Goal: Information Seeking & Learning: Learn about a topic

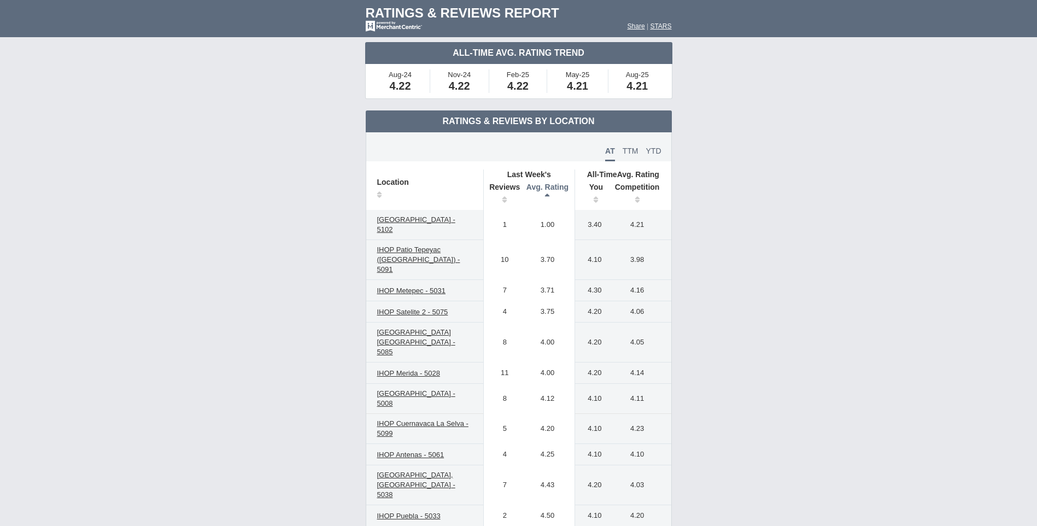
scroll to position [219, 0]
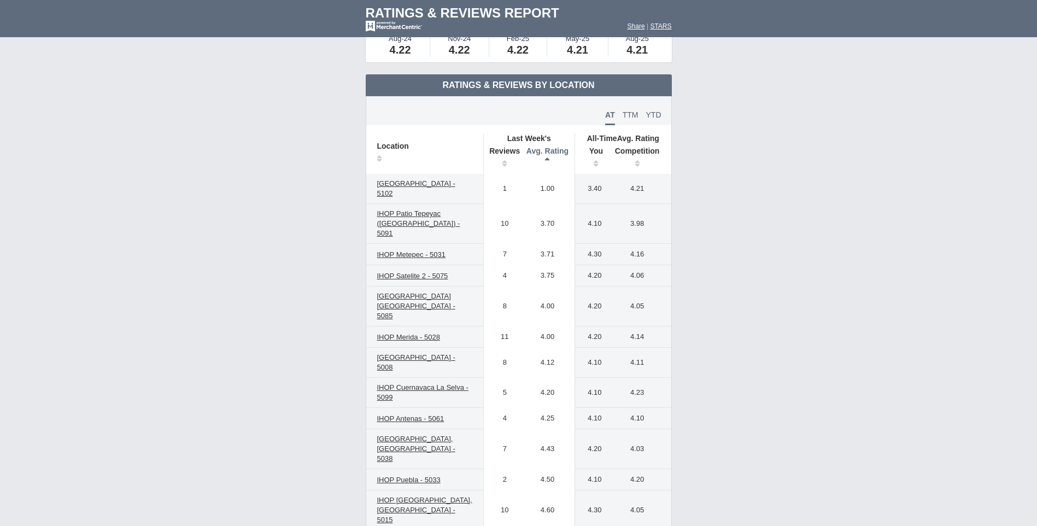
click at [548, 159] on th "Avg. Rating" at bounding box center [548, 158] width 55 height 31
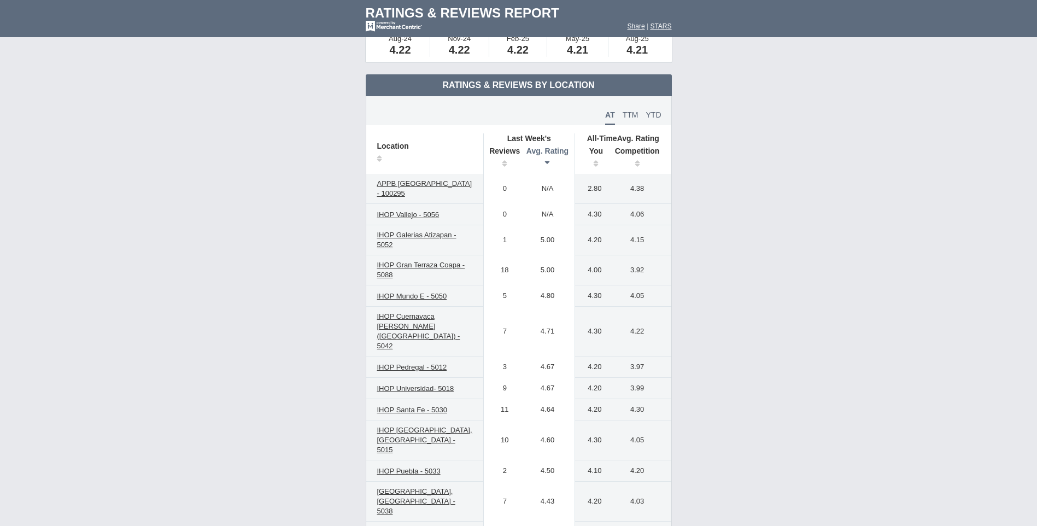
click at [548, 159] on th "Avg. Rating" at bounding box center [548, 158] width 55 height 31
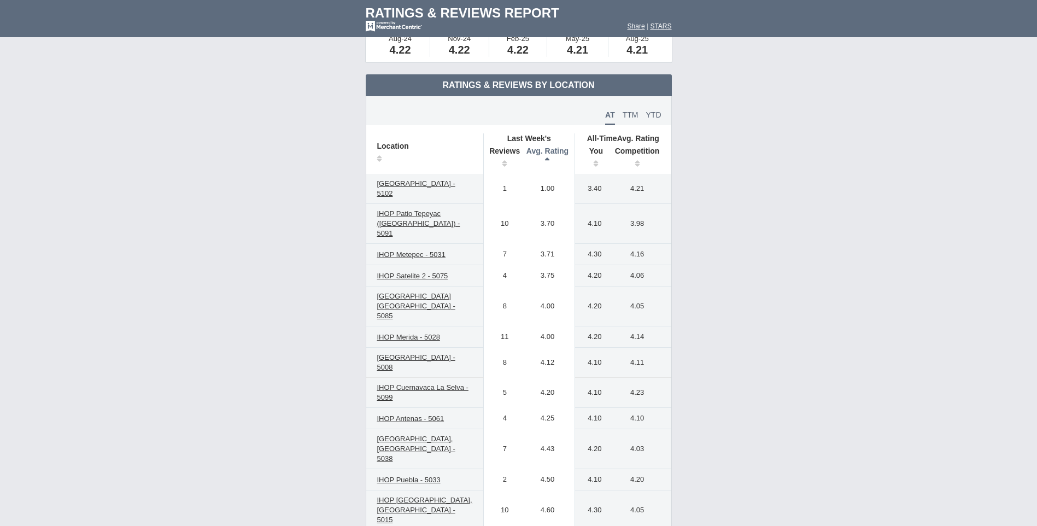
click at [548, 159] on th "Avg. Rating" at bounding box center [548, 158] width 55 height 31
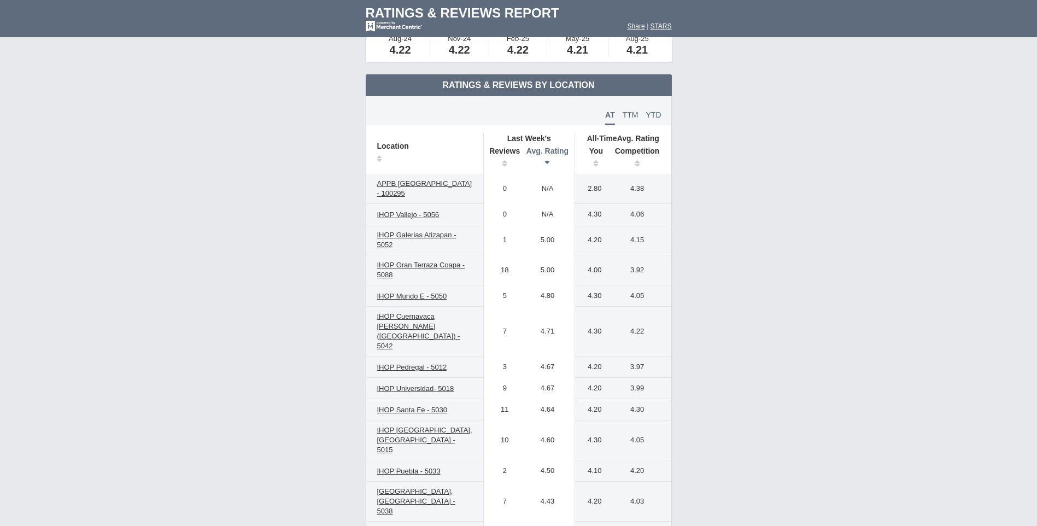
click at [548, 159] on th "Avg. Rating" at bounding box center [548, 158] width 55 height 31
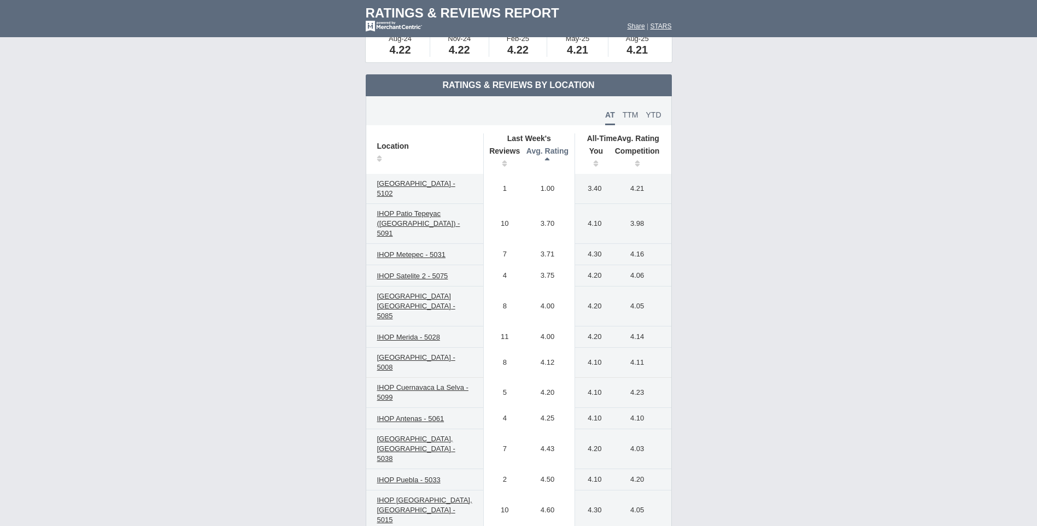
click at [548, 159] on th "Avg. Rating" at bounding box center [548, 158] width 55 height 31
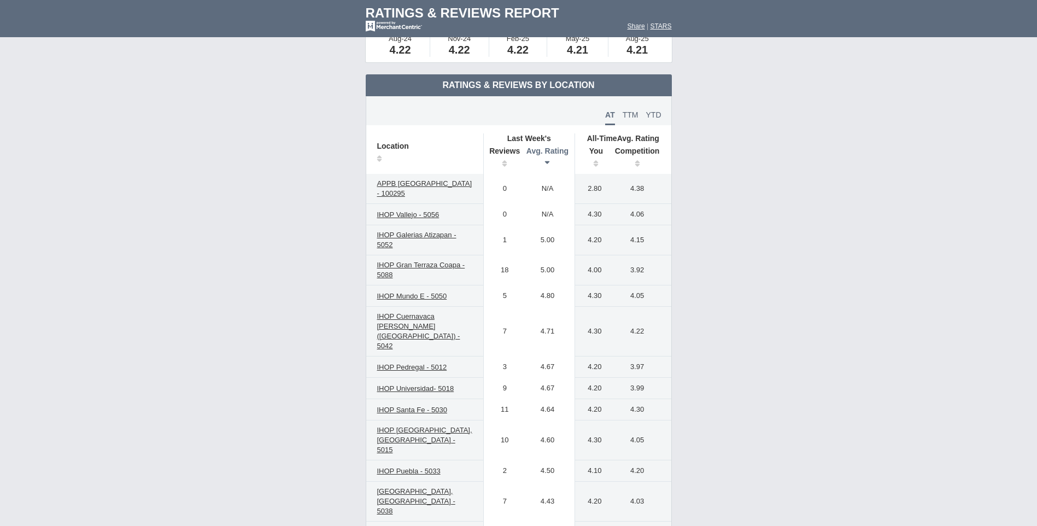
click at [548, 159] on th "Avg. Rating" at bounding box center [548, 158] width 55 height 31
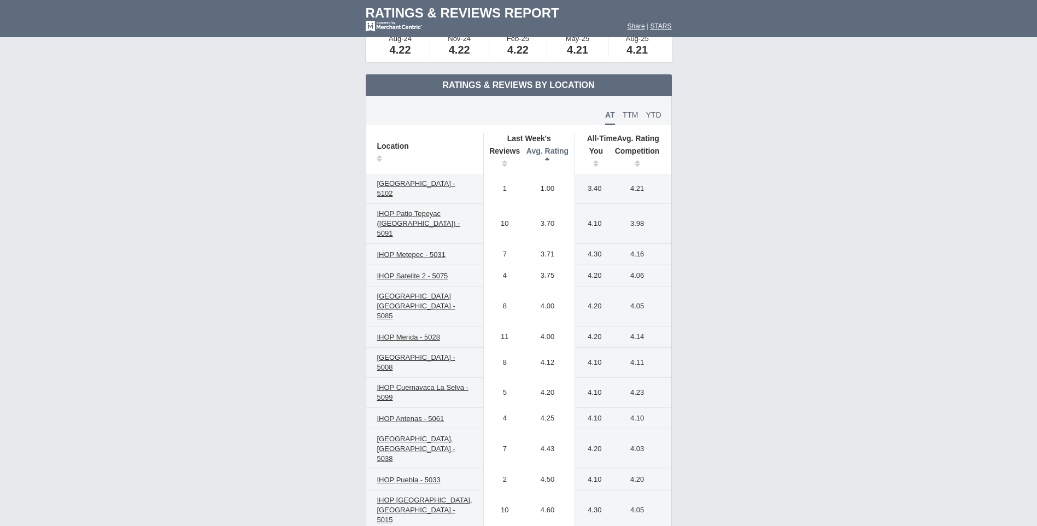
click at [548, 159] on th "Avg. Rating" at bounding box center [548, 158] width 55 height 31
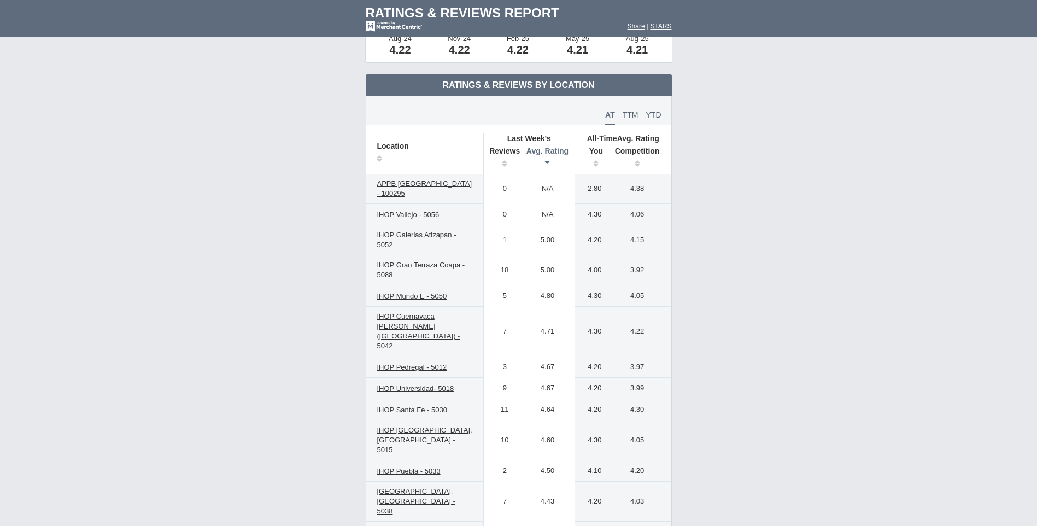
click at [548, 159] on th "Avg. Rating" at bounding box center [548, 158] width 55 height 31
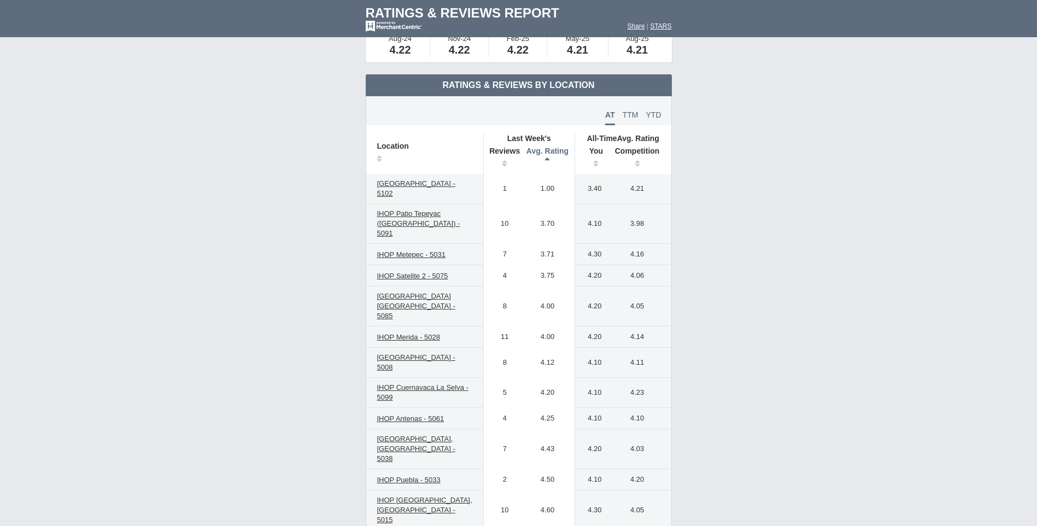
click at [548, 159] on th "Avg. Rating" at bounding box center [548, 158] width 55 height 31
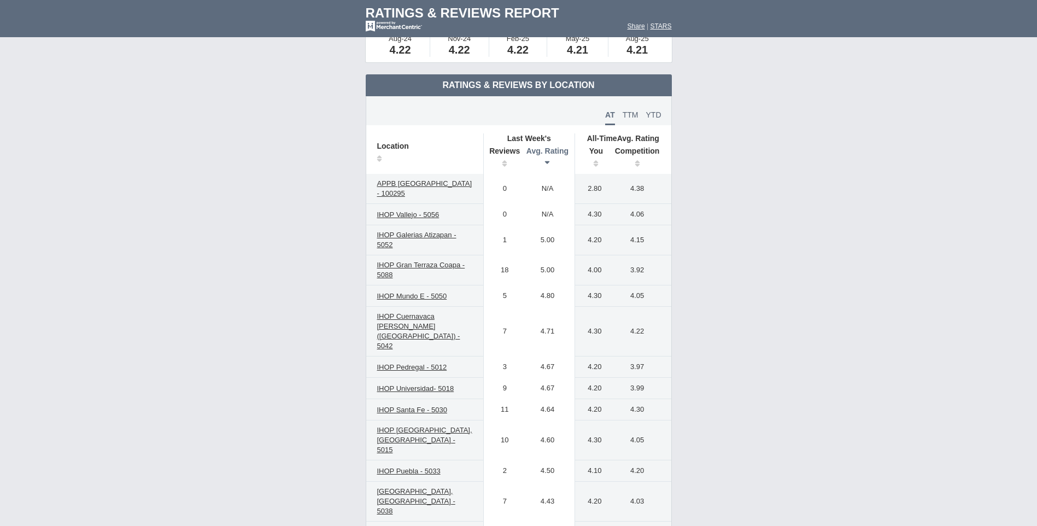
click at [548, 159] on th "Avg. Rating" at bounding box center [548, 158] width 55 height 31
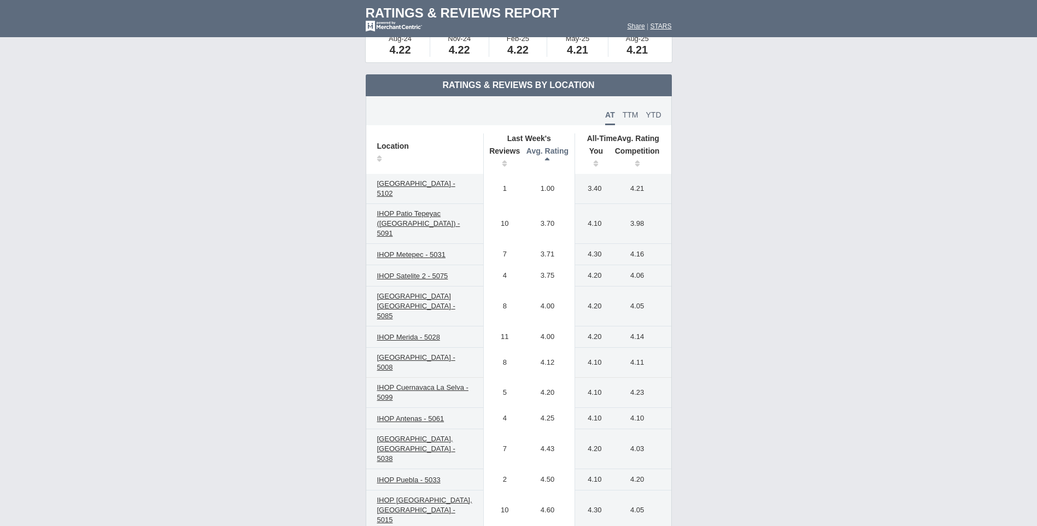
click at [548, 159] on th "Avg. Rating" at bounding box center [548, 158] width 55 height 31
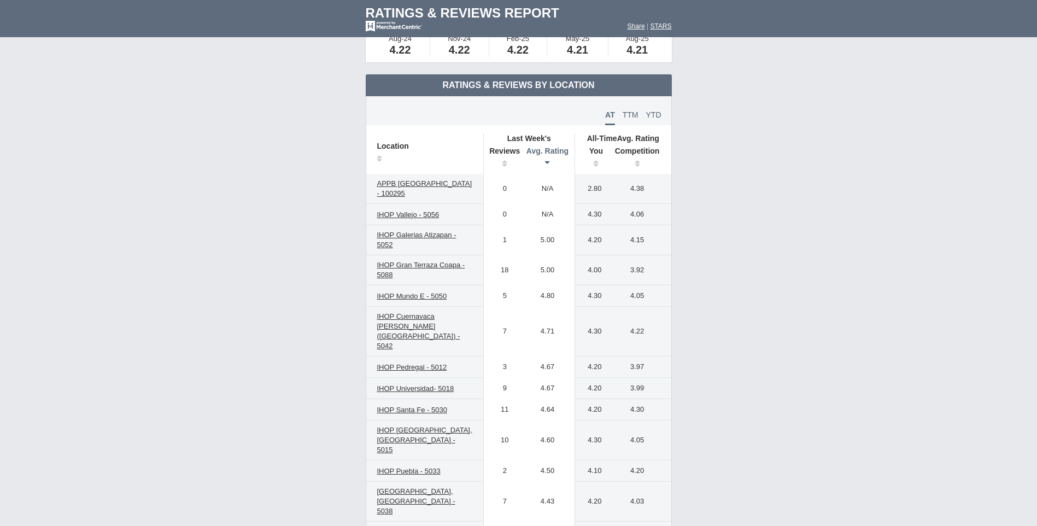
click at [548, 159] on th "Avg. Rating" at bounding box center [548, 158] width 55 height 31
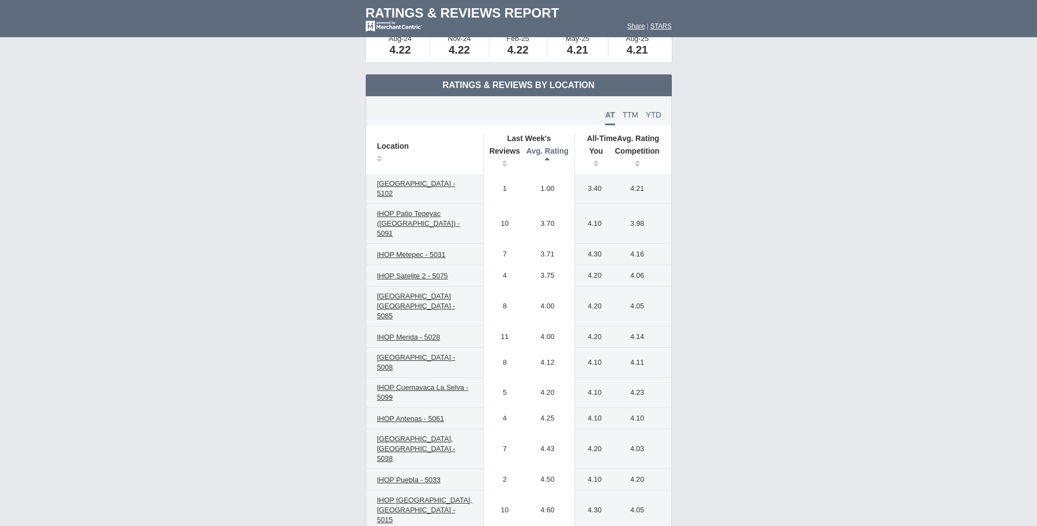
click at [548, 159] on th "Avg. Rating" at bounding box center [548, 158] width 55 height 31
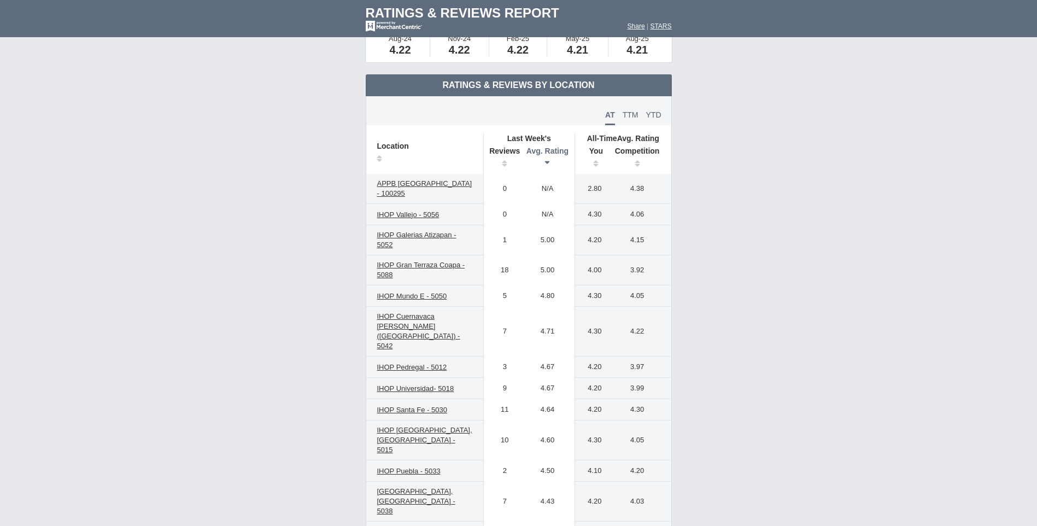
click at [548, 159] on th "Avg. Rating" at bounding box center [548, 158] width 55 height 31
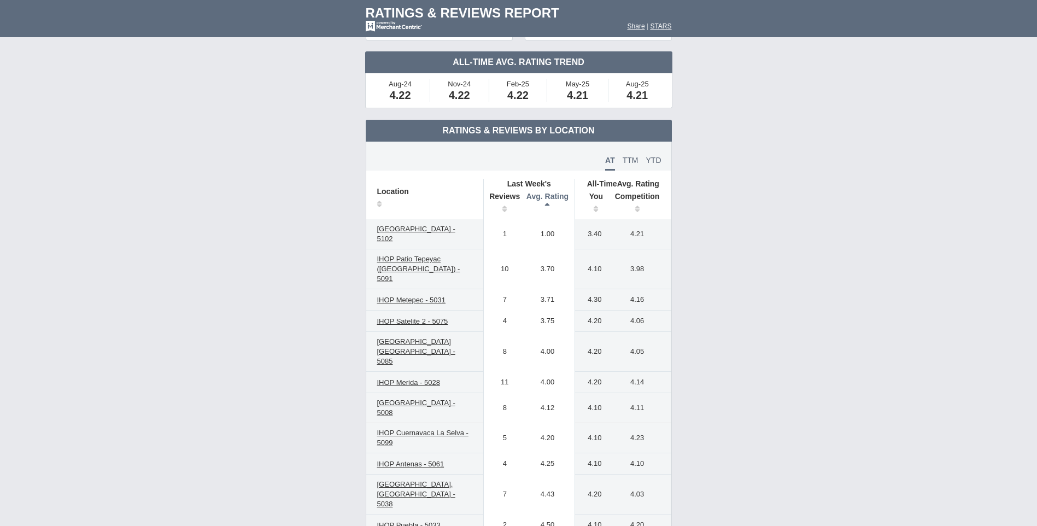
scroll to position [164, 0]
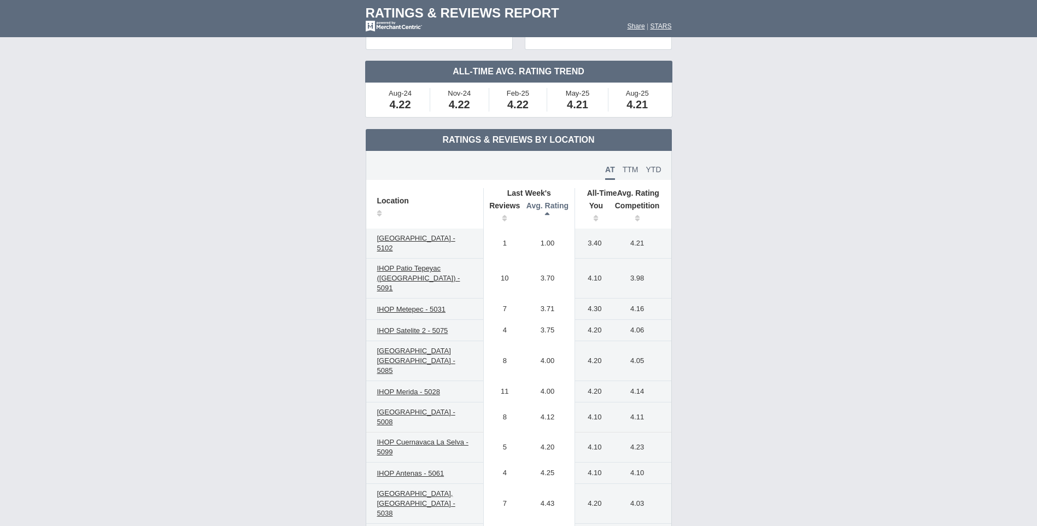
click at [546, 213] on th "Avg. Rating" at bounding box center [548, 213] width 55 height 31
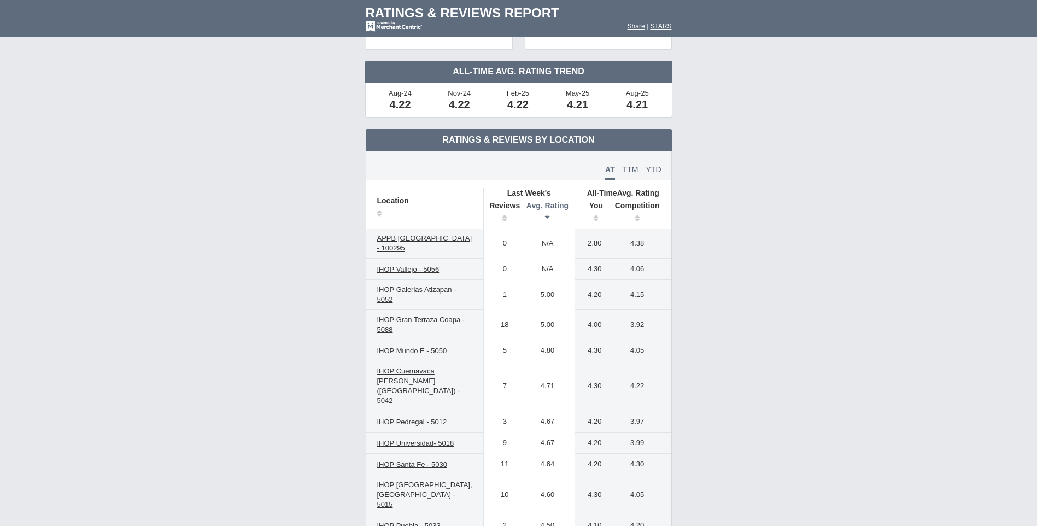
click at [547, 217] on th "Avg. Rating" at bounding box center [548, 213] width 55 height 31
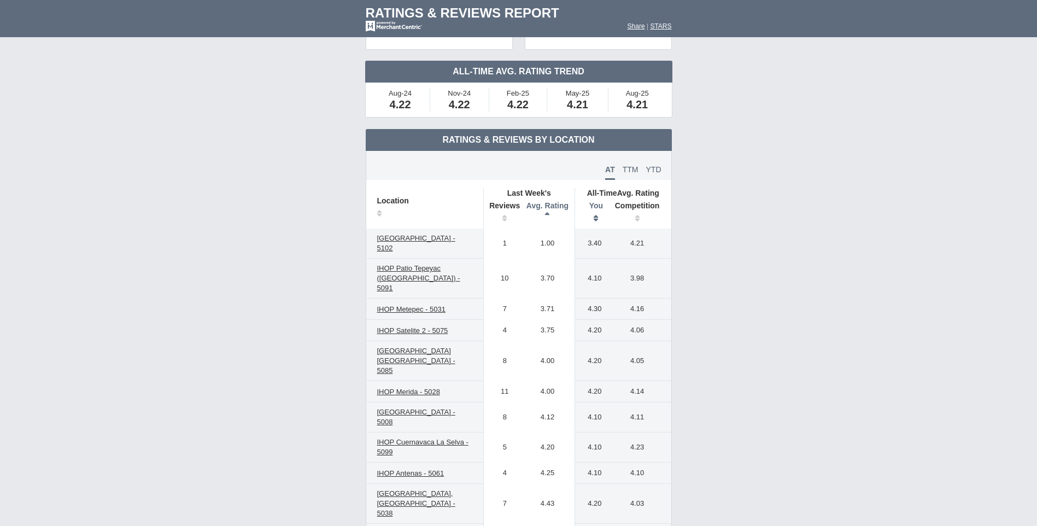
click at [597, 221] on th "You" at bounding box center [592, 213] width 34 height 31
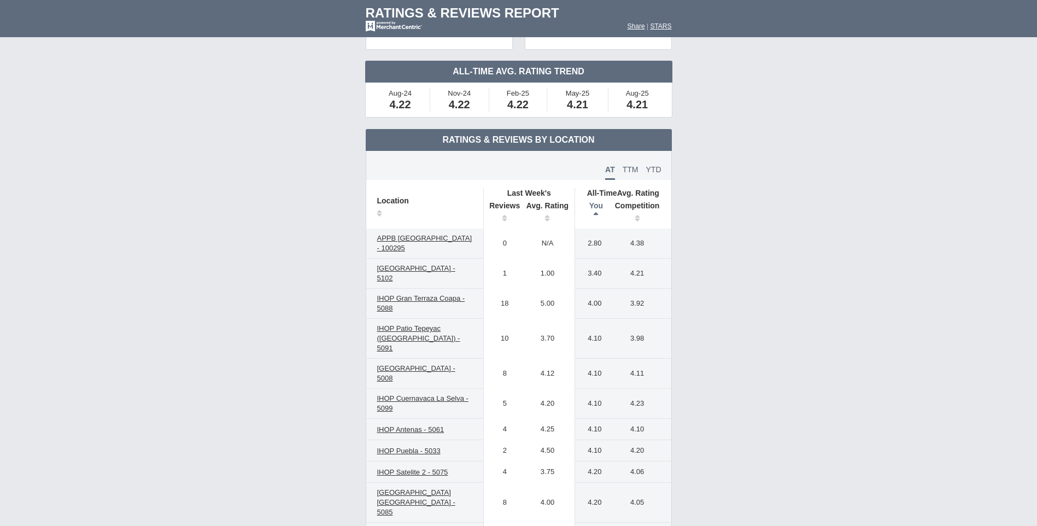
click at [597, 221] on th "You" at bounding box center [592, 213] width 34 height 31
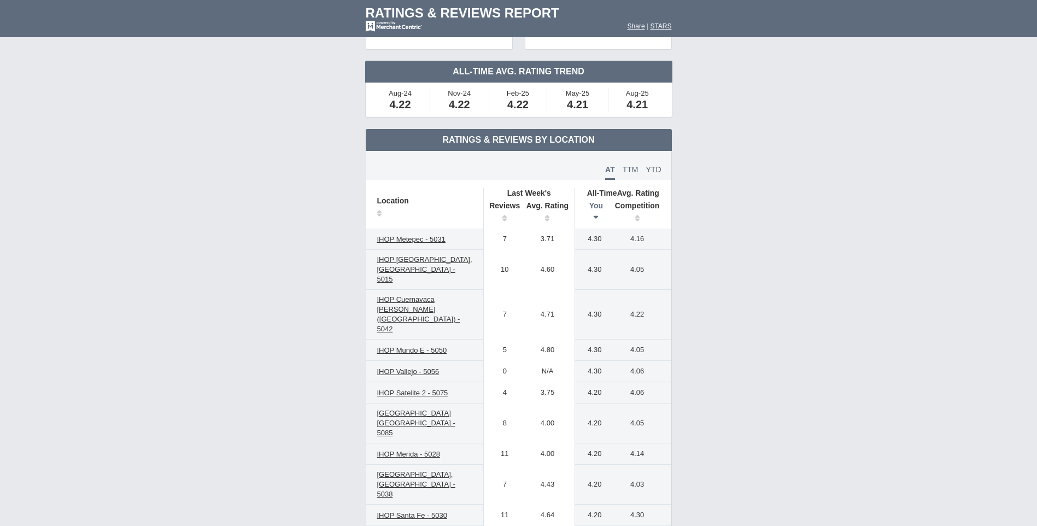
click at [597, 221] on th "You" at bounding box center [592, 213] width 34 height 31
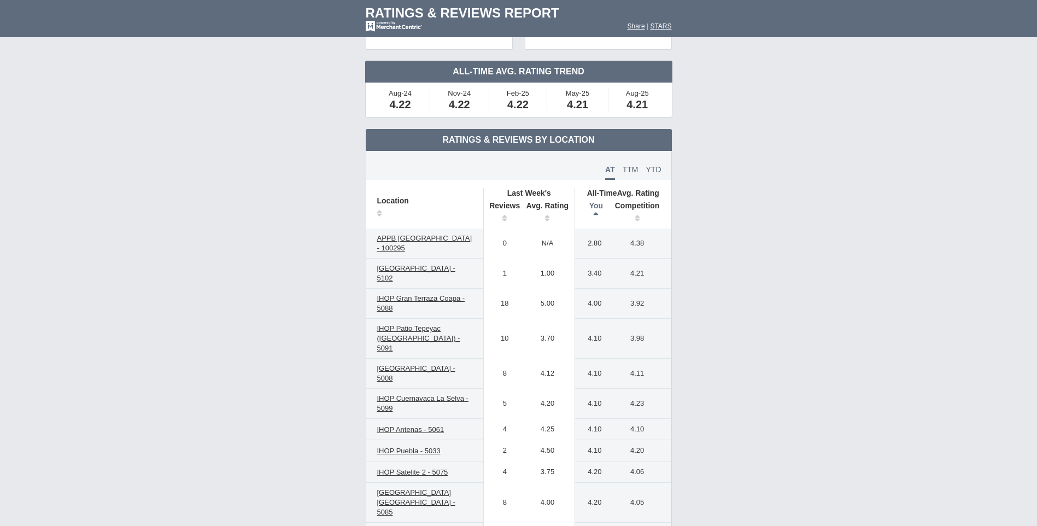
click at [597, 221] on th "You" at bounding box center [592, 213] width 34 height 31
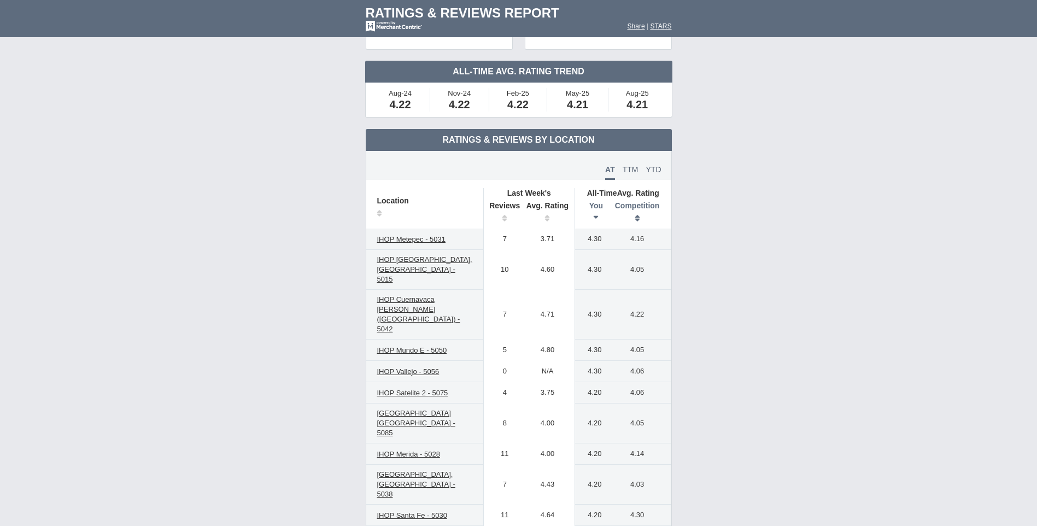
click at [639, 219] on th "Competition" at bounding box center [640, 213] width 62 height 31
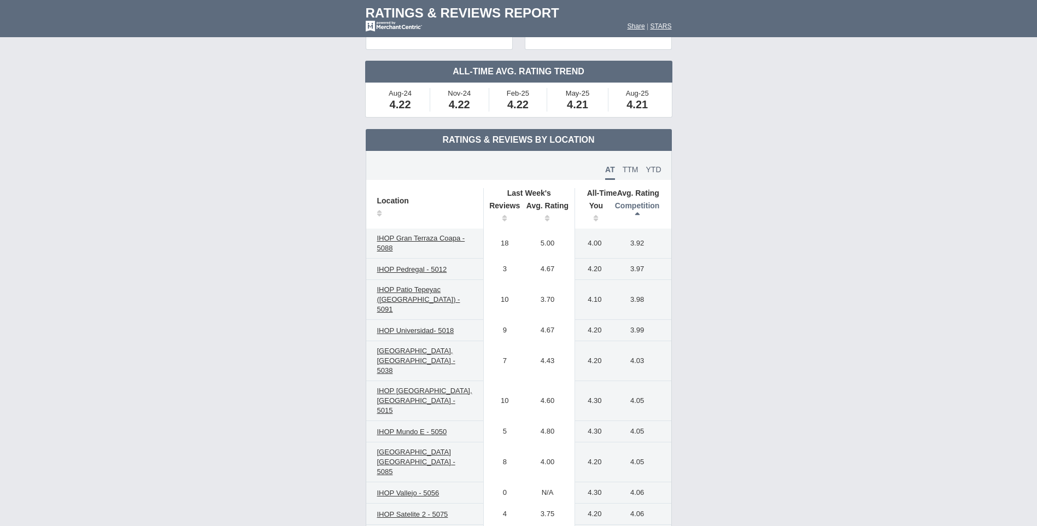
click at [637, 212] on th "Competition" at bounding box center [640, 213] width 62 height 31
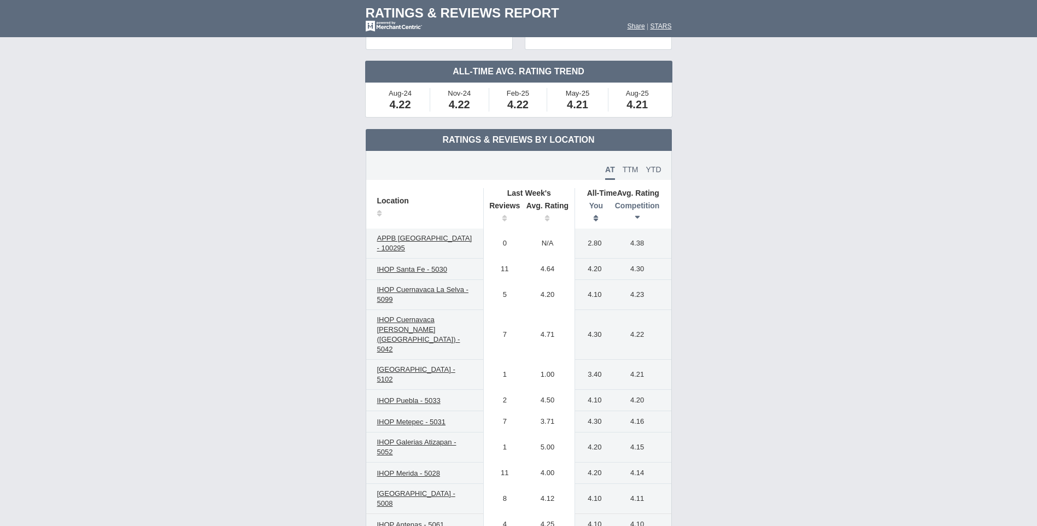
click at [593, 219] on th "You" at bounding box center [592, 213] width 34 height 31
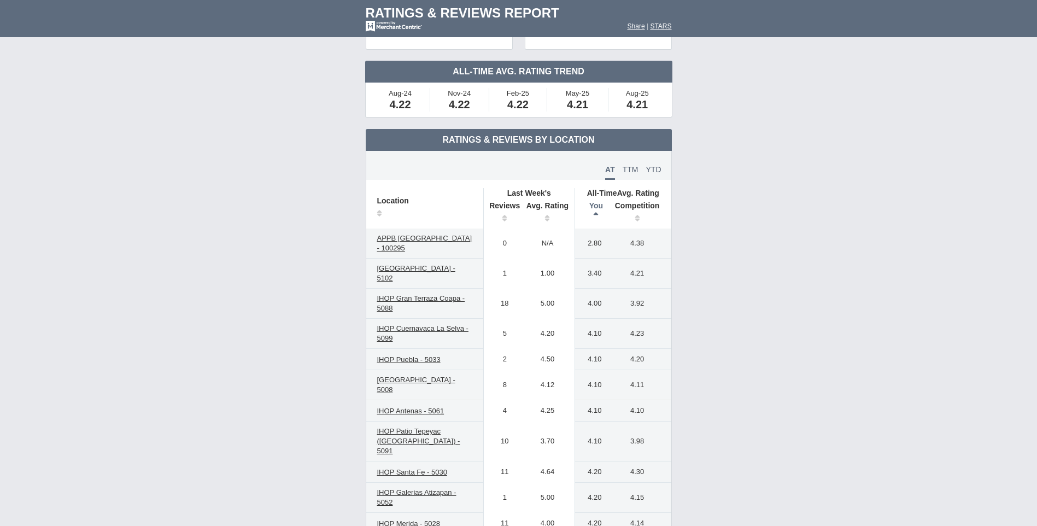
click at [593, 219] on th "You" at bounding box center [592, 213] width 34 height 31
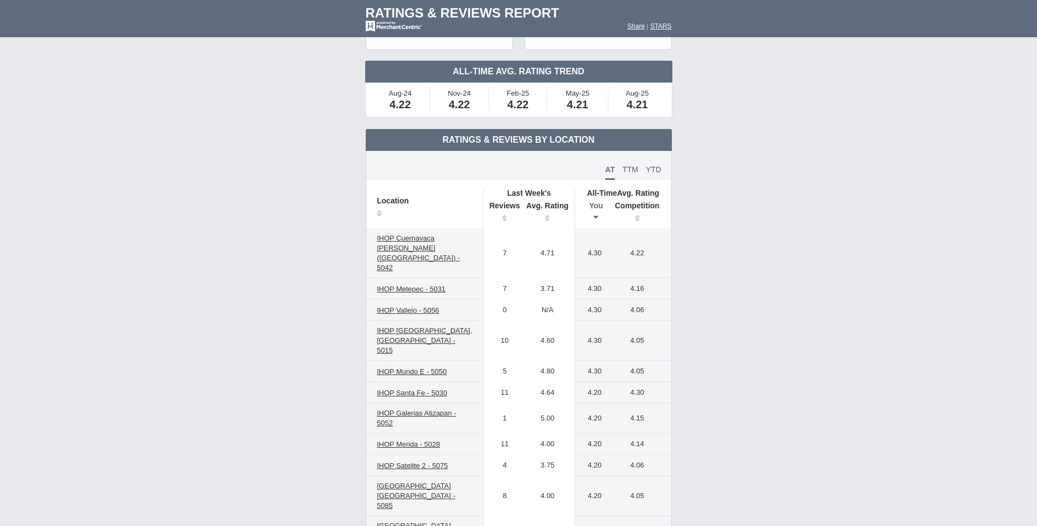
click at [593, 216] on th "You" at bounding box center [592, 213] width 34 height 31
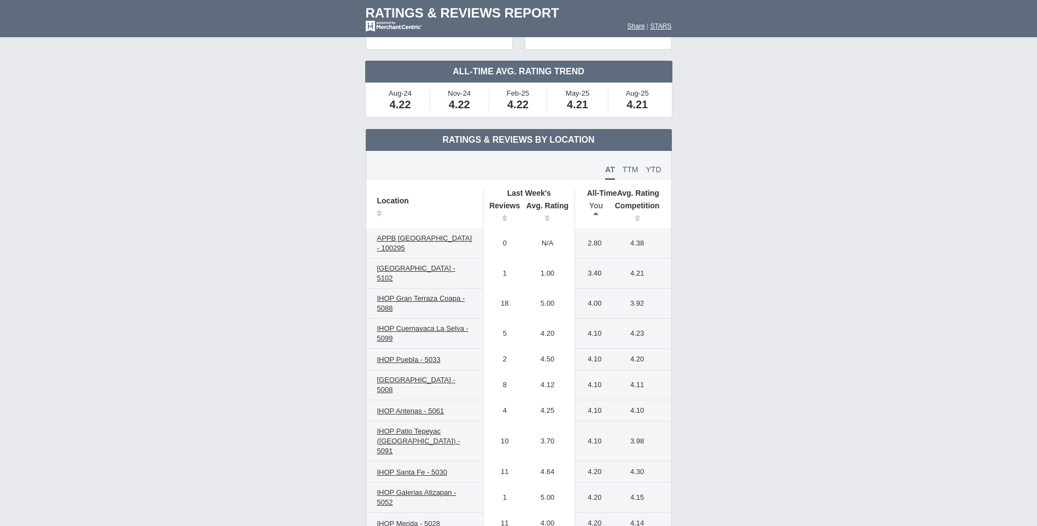
click at [593, 216] on th "You" at bounding box center [592, 213] width 34 height 31
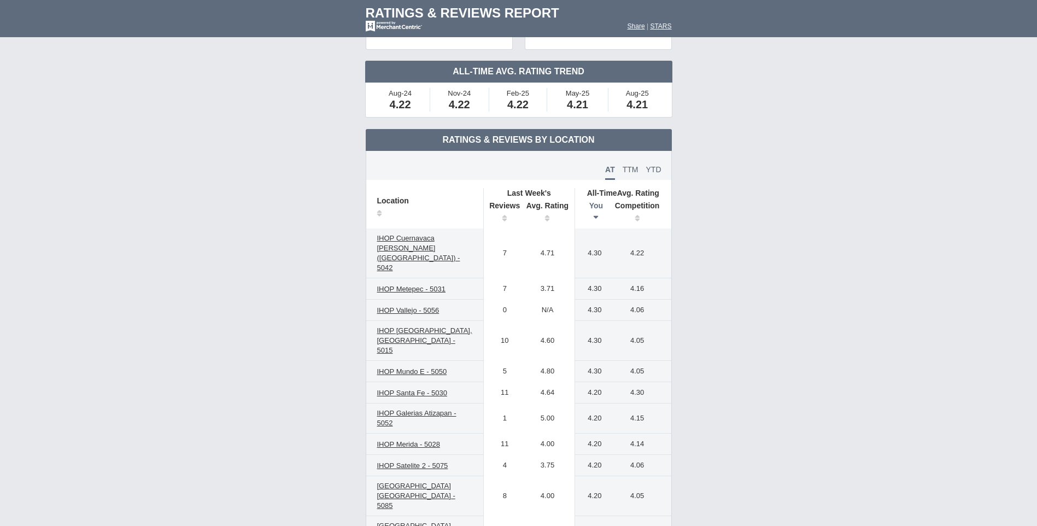
click at [593, 216] on th "You" at bounding box center [592, 213] width 34 height 31
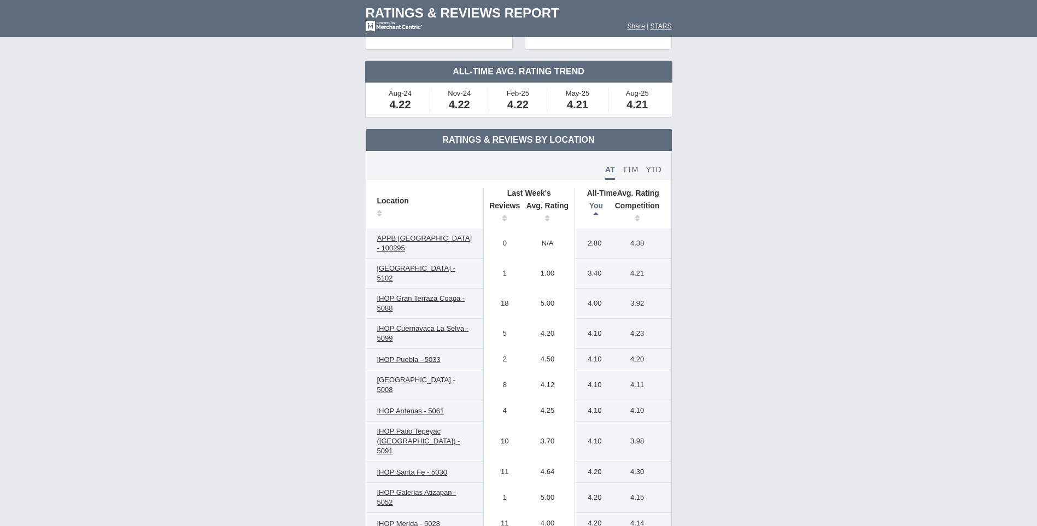
click at [593, 216] on th "You" at bounding box center [592, 213] width 34 height 31
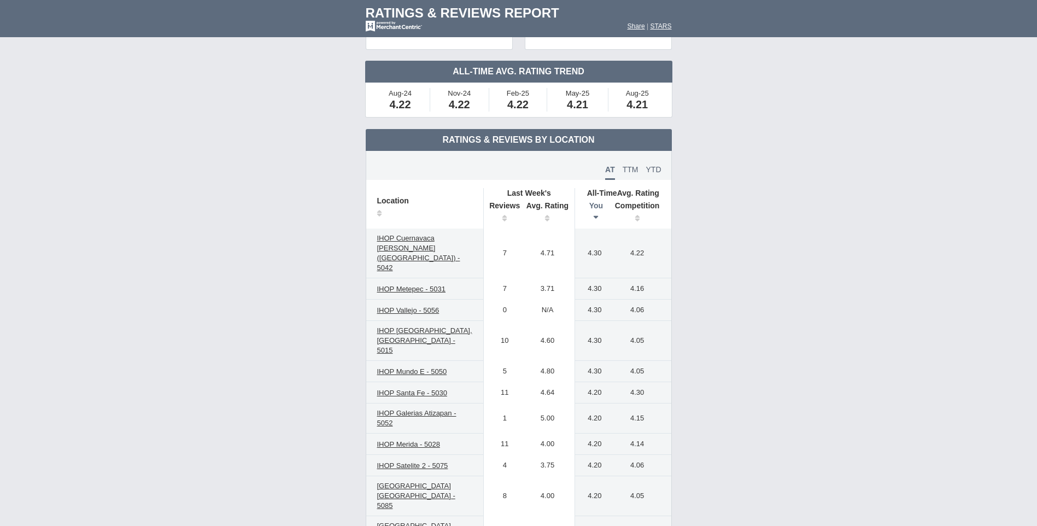
click at [593, 216] on th "You" at bounding box center [592, 213] width 34 height 31
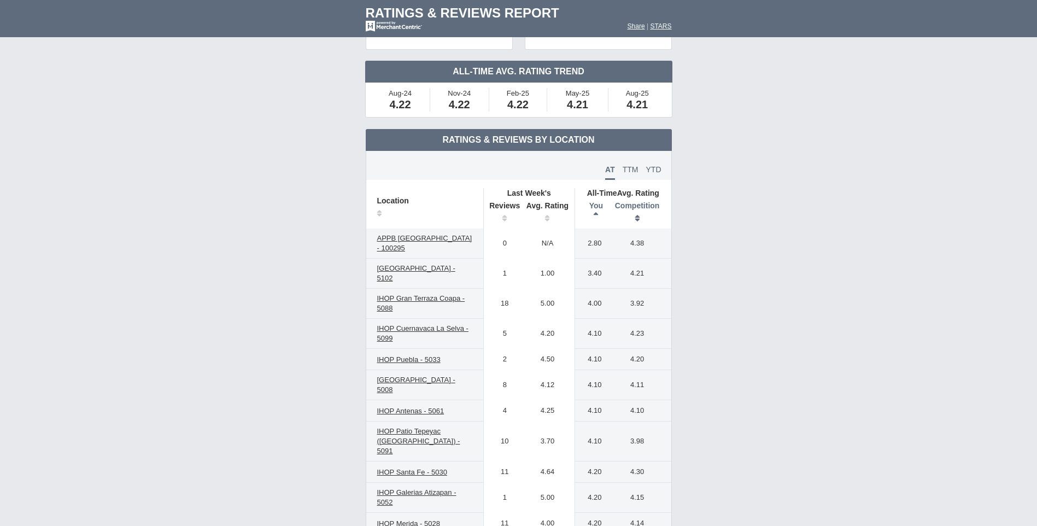
scroll to position [109, 0]
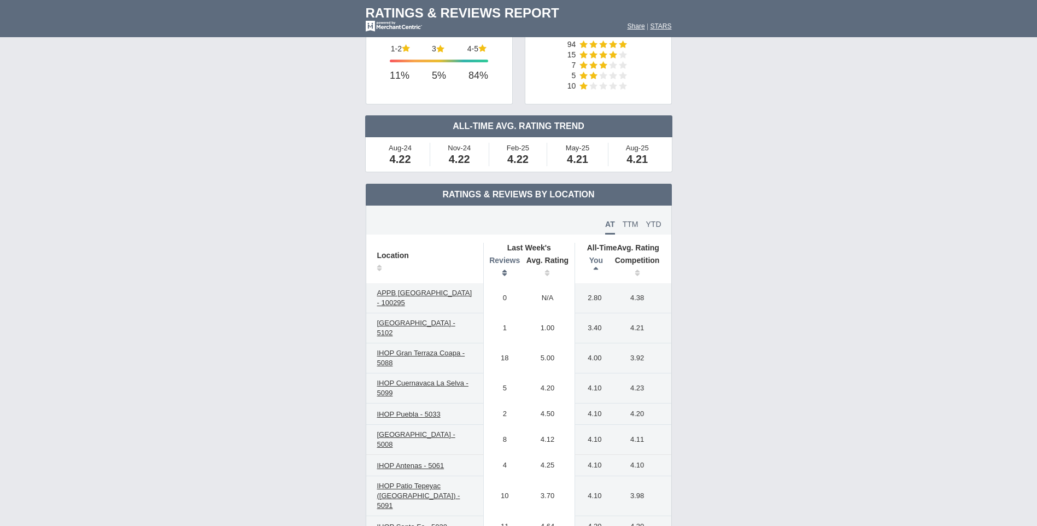
click at [505, 270] on th "Reviews" at bounding box center [501, 268] width 37 height 31
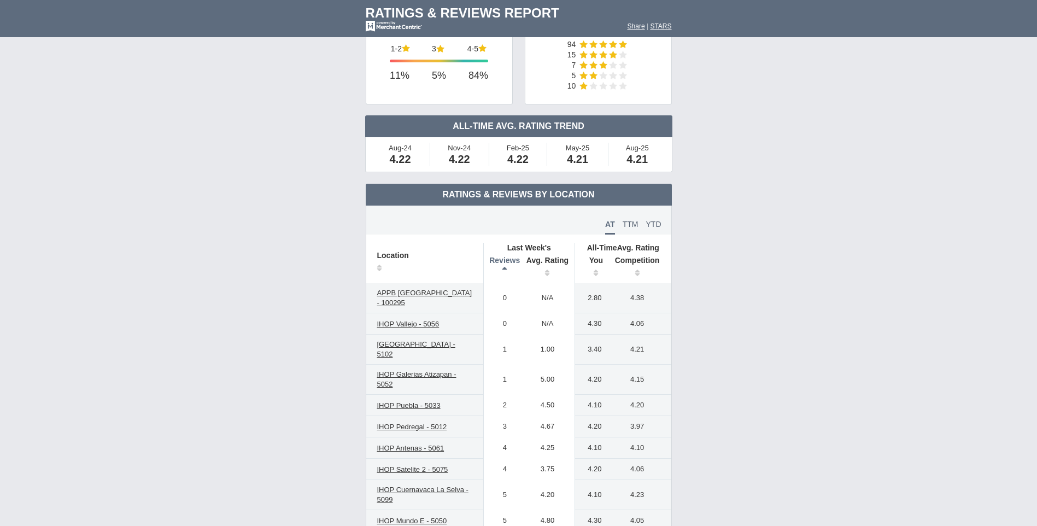
click at [505, 270] on th "Reviews" at bounding box center [501, 268] width 37 height 31
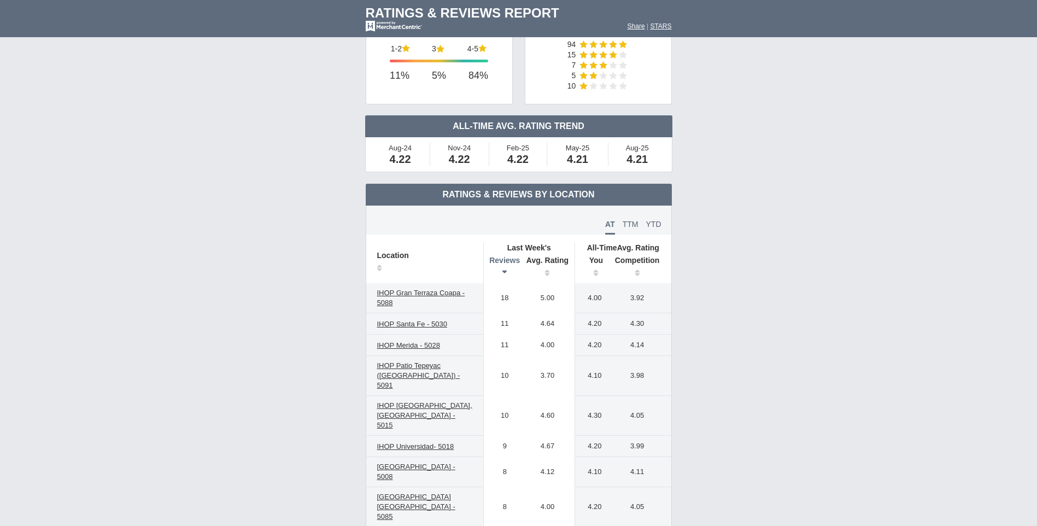
click at [505, 270] on th "Reviews" at bounding box center [501, 268] width 37 height 31
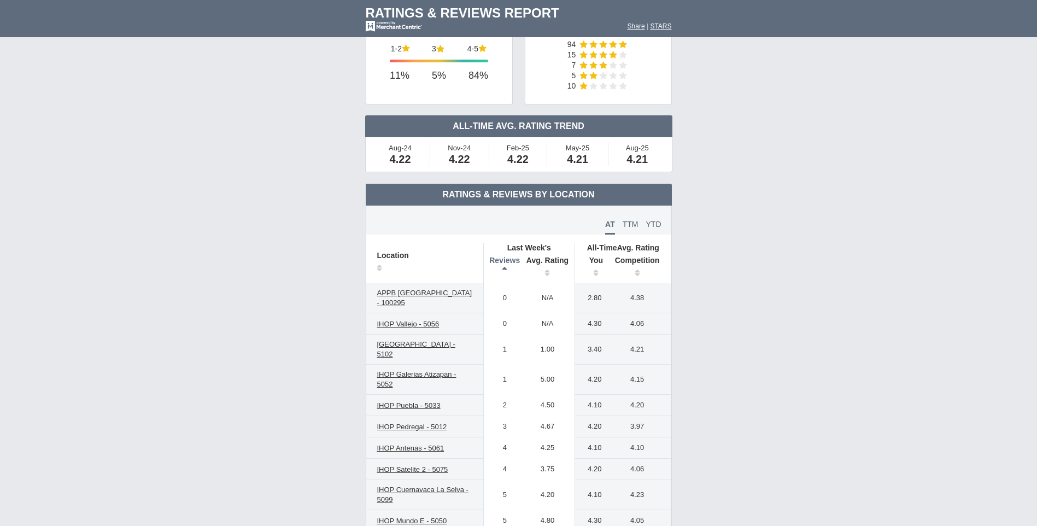
click at [505, 270] on th "Reviews" at bounding box center [501, 268] width 37 height 31
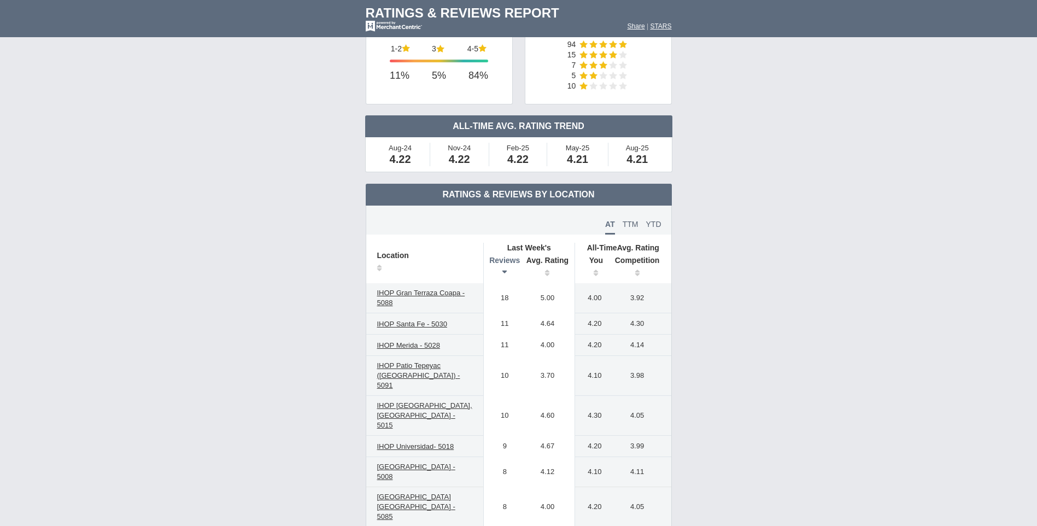
click at [501, 272] on th "Reviews" at bounding box center [501, 268] width 37 height 31
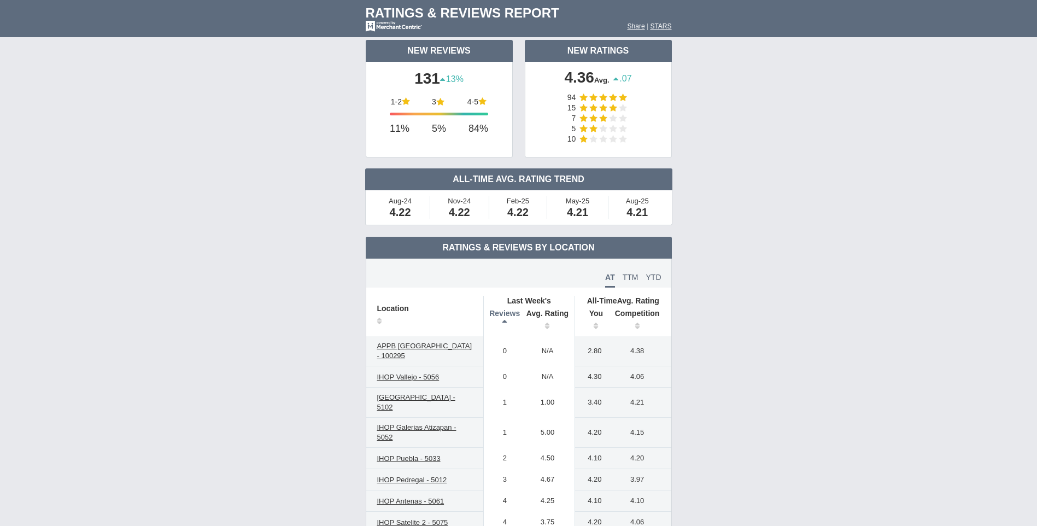
scroll to position [0, 0]
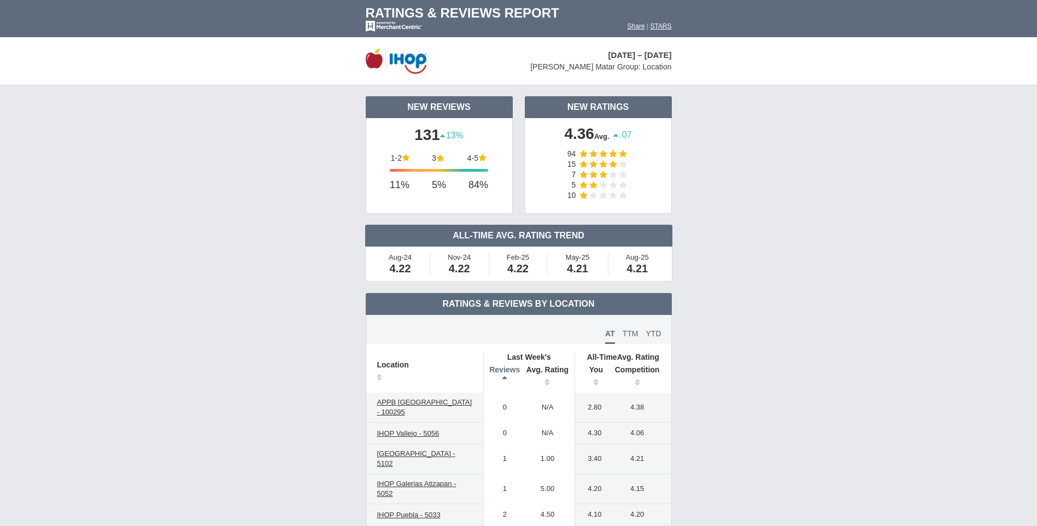
click at [506, 376] on th "Reviews" at bounding box center [501, 377] width 37 height 31
click at [506, 380] on th "Reviews" at bounding box center [501, 377] width 37 height 31
click at [503, 376] on th "Reviews" at bounding box center [501, 377] width 37 height 31
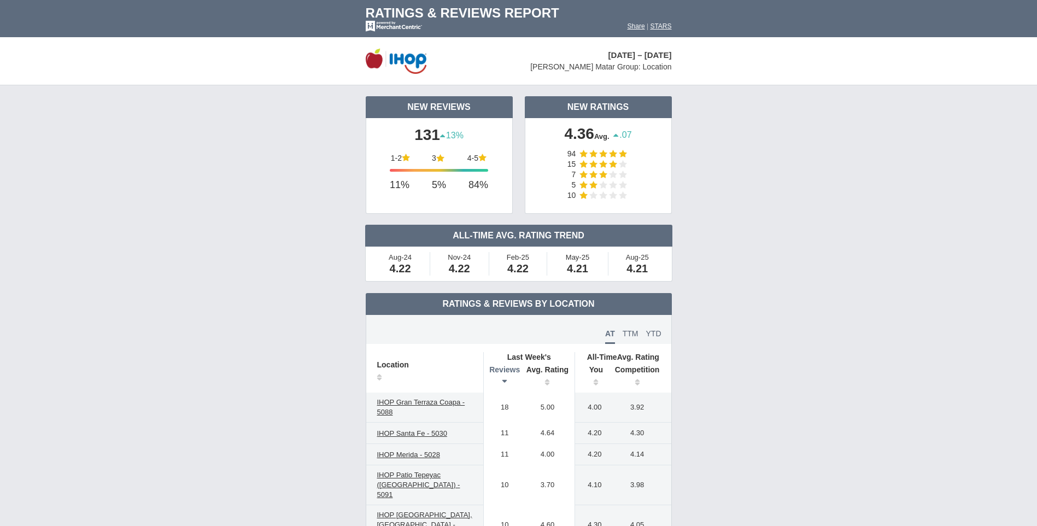
click at [503, 376] on th "Reviews" at bounding box center [501, 377] width 37 height 31
click at [595, 381] on th "You" at bounding box center [592, 377] width 34 height 31
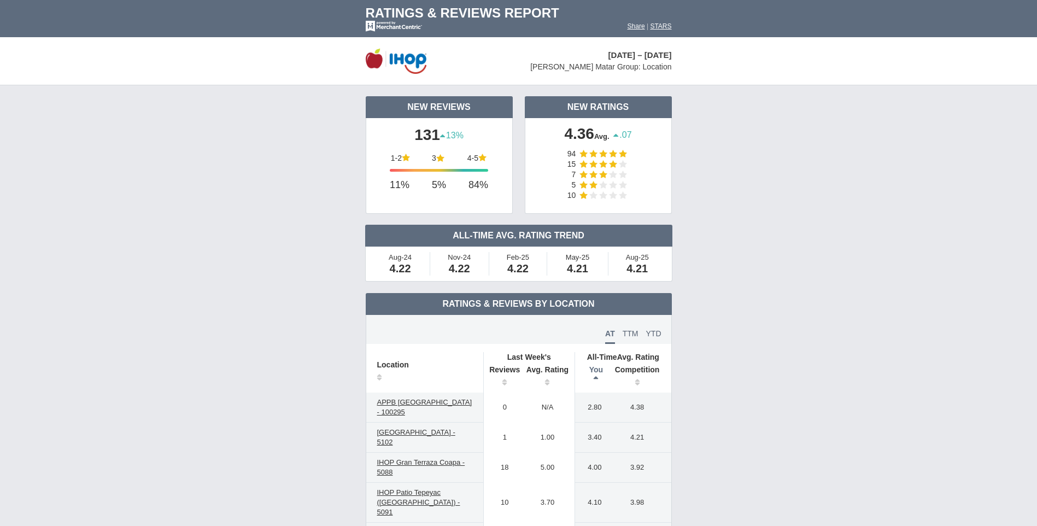
click at [595, 381] on th "You" at bounding box center [592, 377] width 34 height 31
click at [638, 381] on th "Competition" at bounding box center [640, 377] width 62 height 31
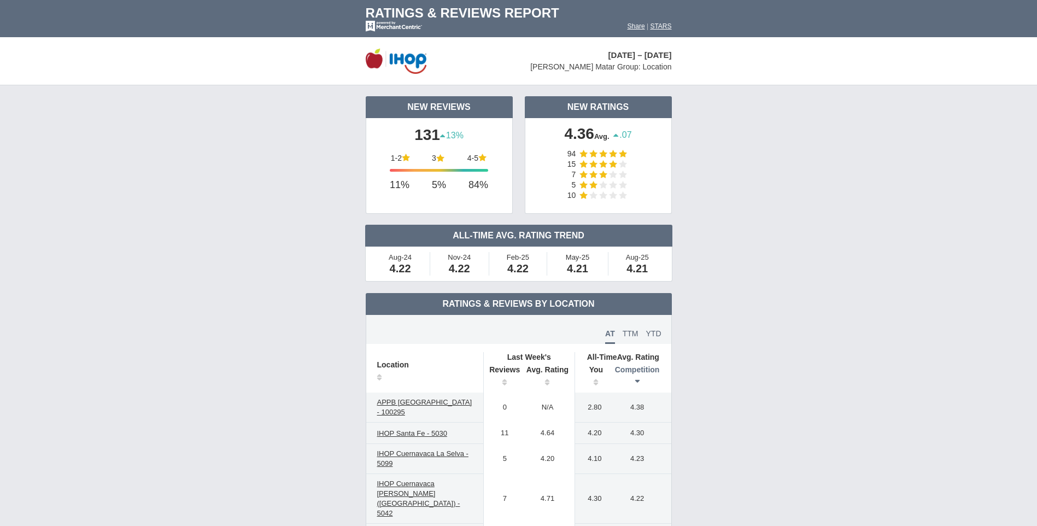
click at [638, 381] on th "Competition" at bounding box center [640, 377] width 62 height 31
click at [638, 379] on th "Competition" at bounding box center [640, 377] width 62 height 31
click at [597, 379] on th "You" at bounding box center [592, 377] width 34 height 31
click at [507, 383] on th "Reviews" at bounding box center [501, 377] width 37 height 31
click at [507, 379] on th "Reviews" at bounding box center [501, 377] width 37 height 31
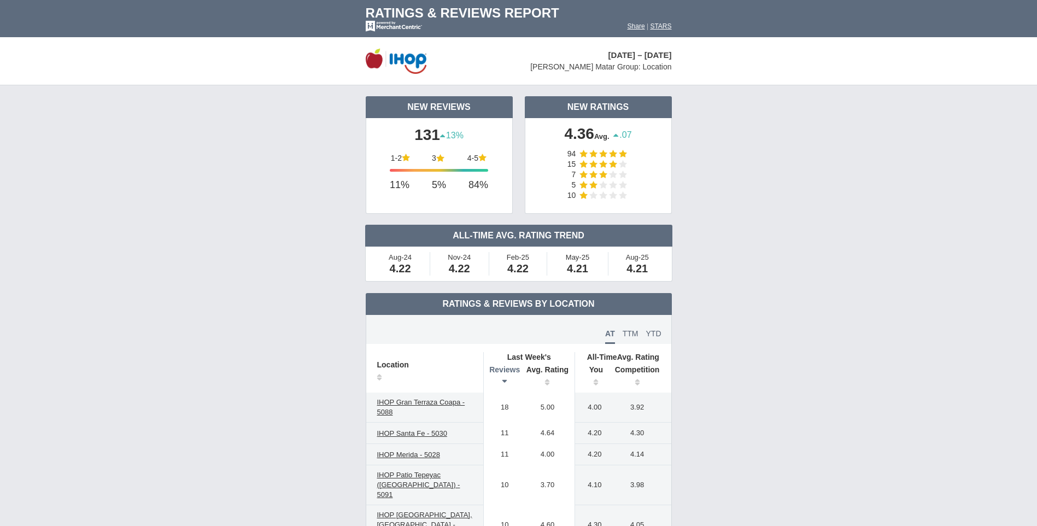
click at [501, 381] on th "Reviews" at bounding box center [501, 377] width 37 height 31
click at [545, 382] on th "Avg. Rating" at bounding box center [548, 377] width 55 height 31
